Goal: Communication & Community: Answer question/provide support

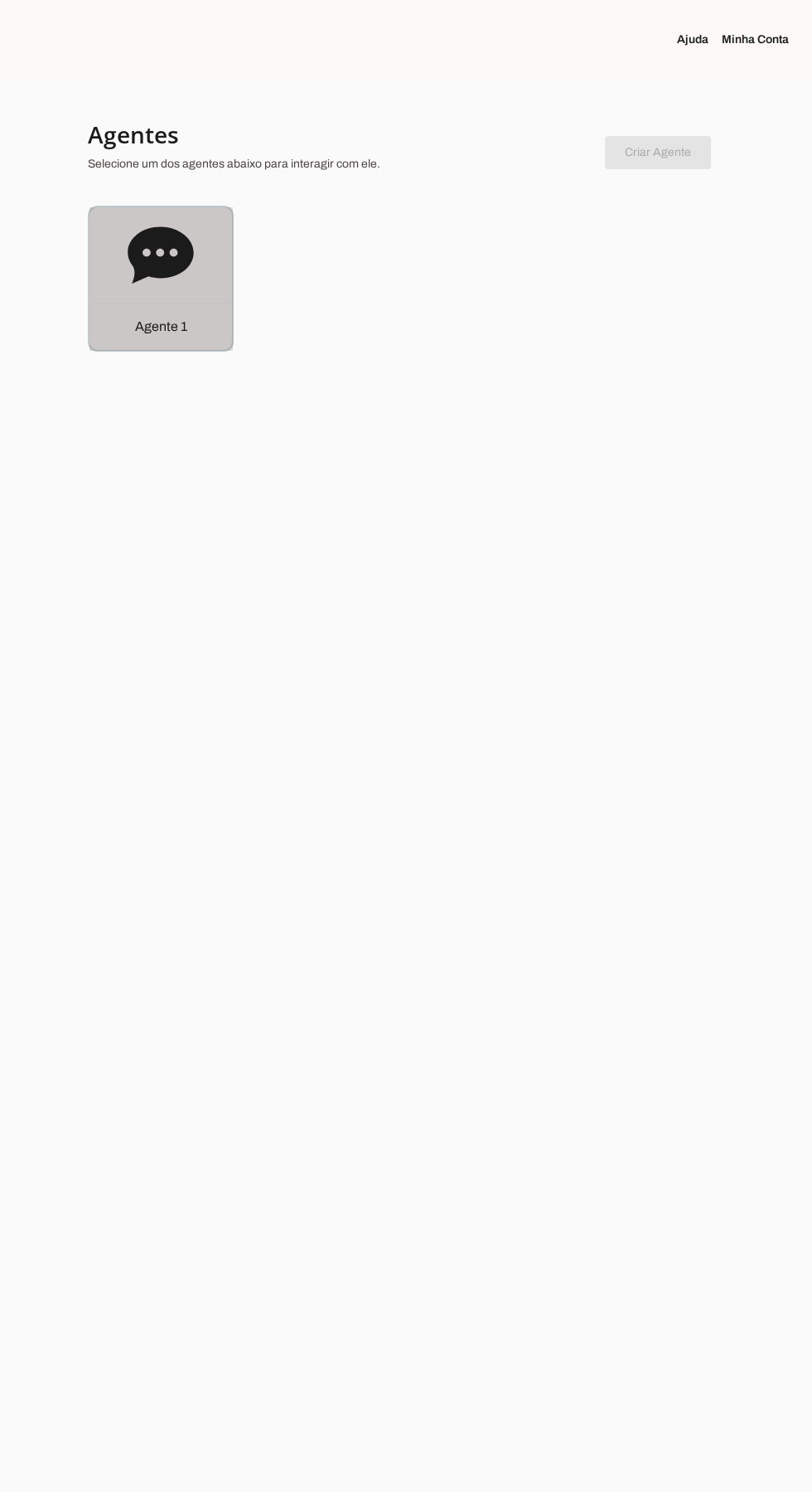
click at [176, 277] on icon at bounding box center [160, 255] width 66 height 66
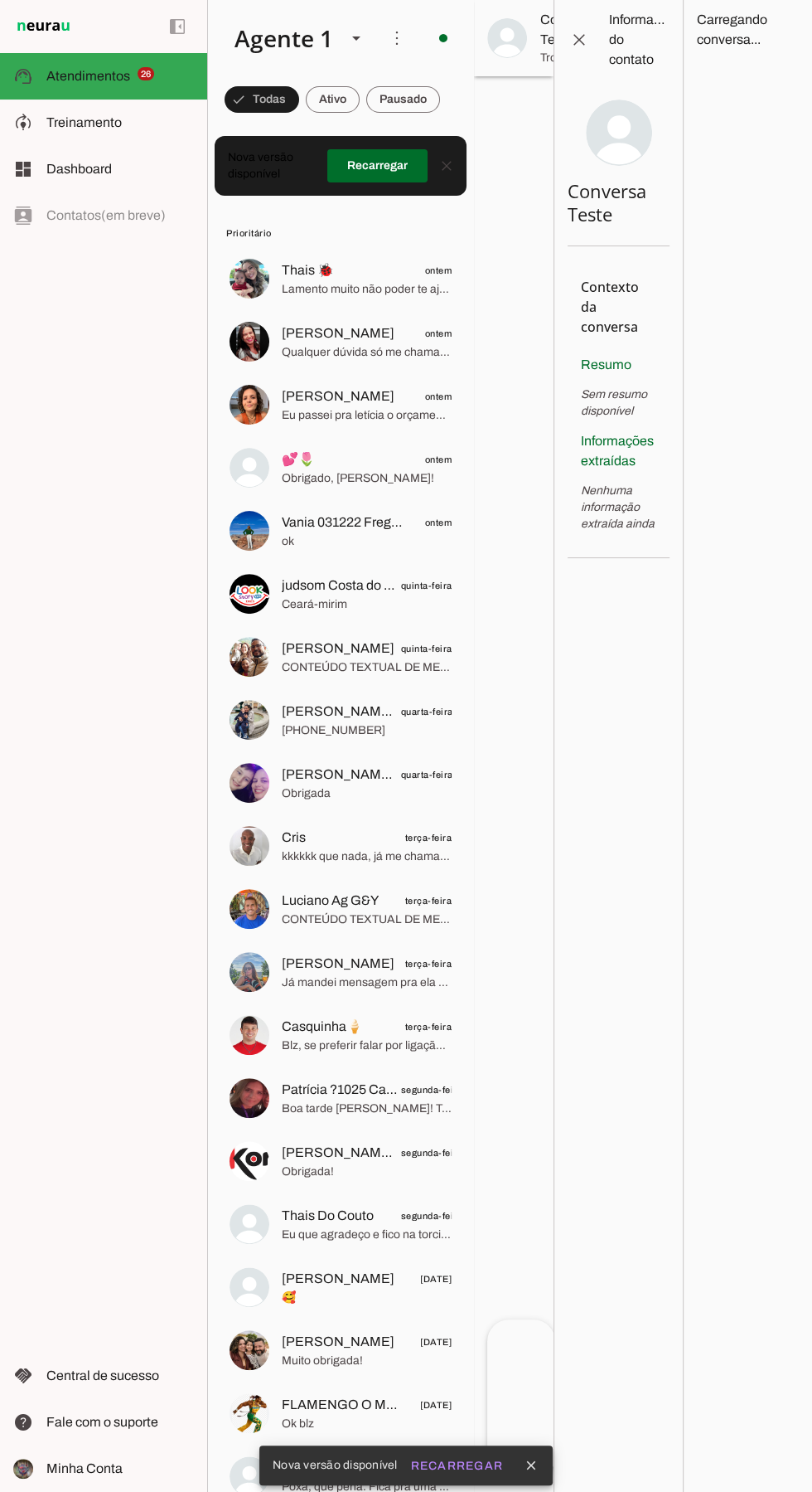
click at [280, 287] on md-item "Thais 🐞 ontem Lamento muito não poder te ajudar desta vez." at bounding box center [341, 279] width 249 height 59
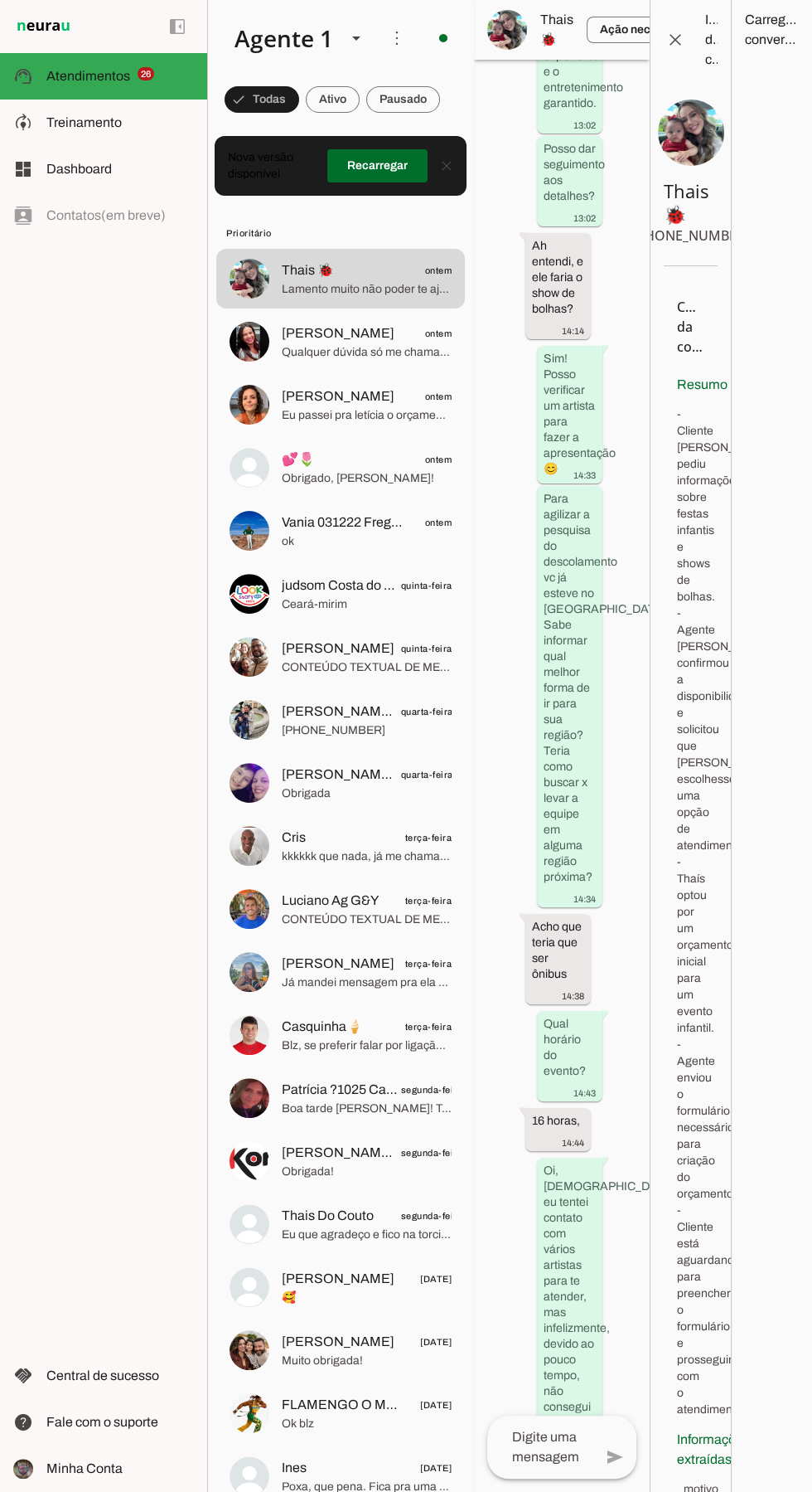
scroll to position [4738, 0]
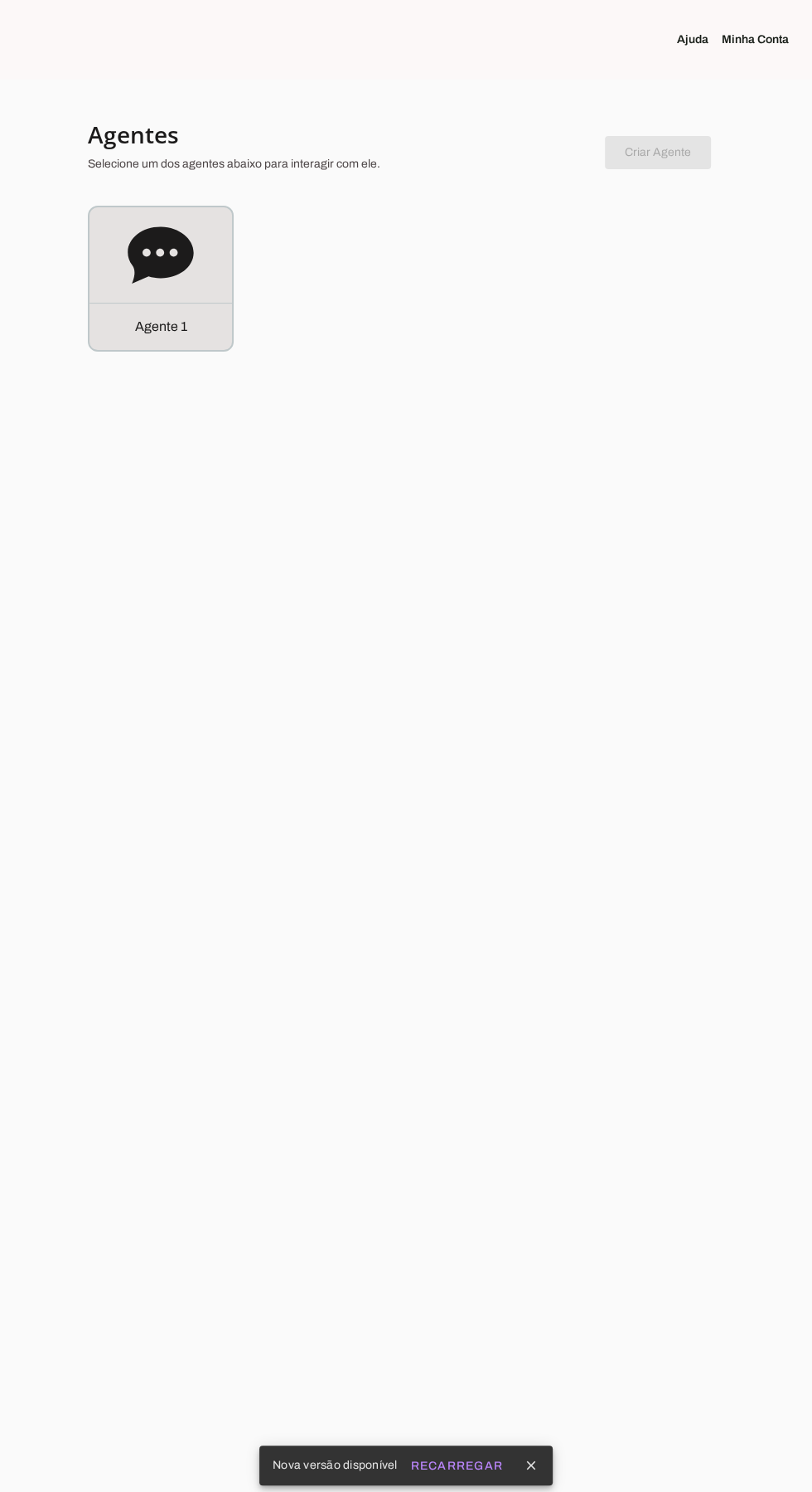
click at [136, 262] on icon at bounding box center [160, 255] width 65 height 57
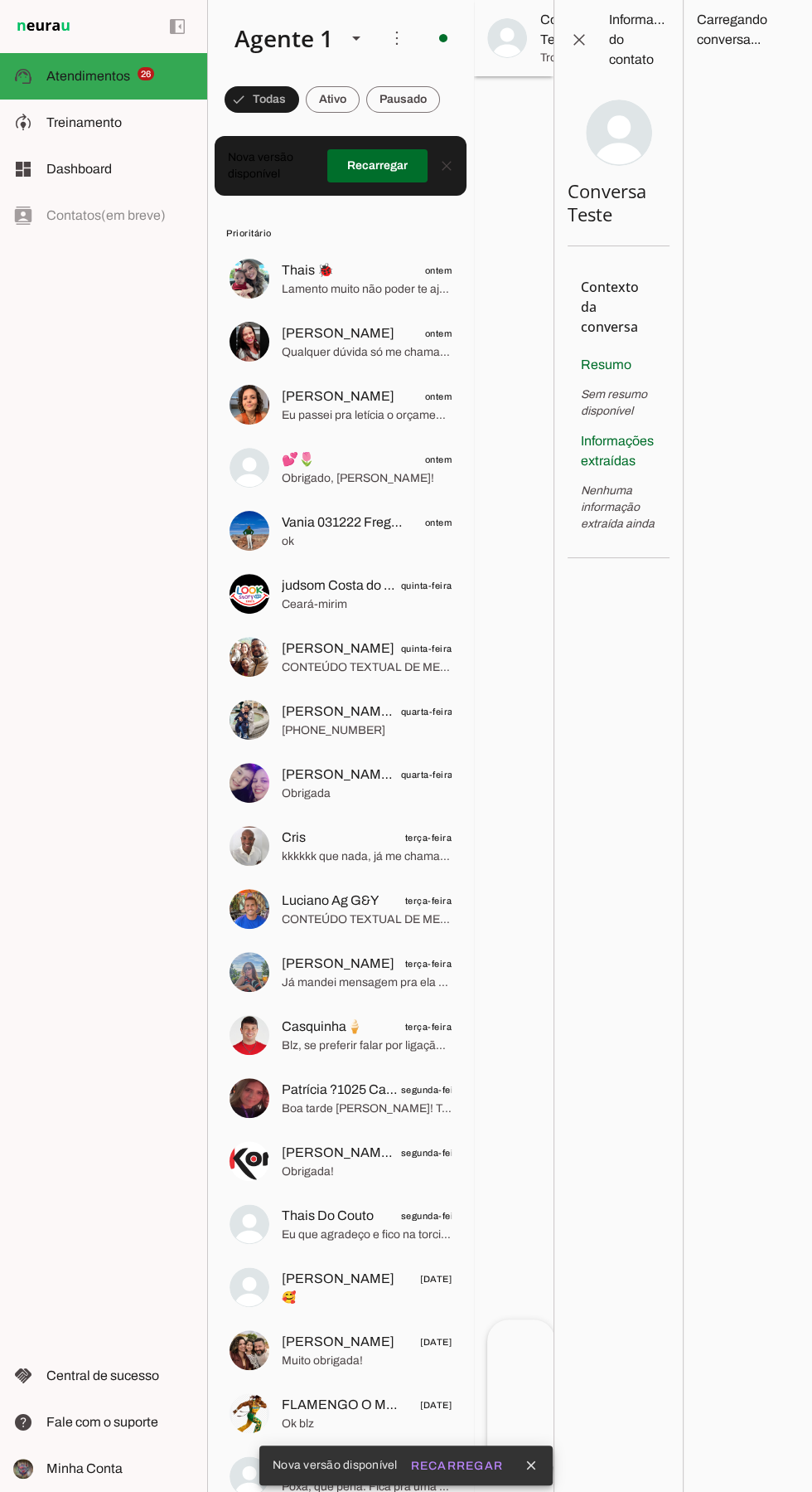
click at [258, 341] on img at bounding box center [249, 341] width 40 height 40
